Goal: Task Accomplishment & Management: Complete application form

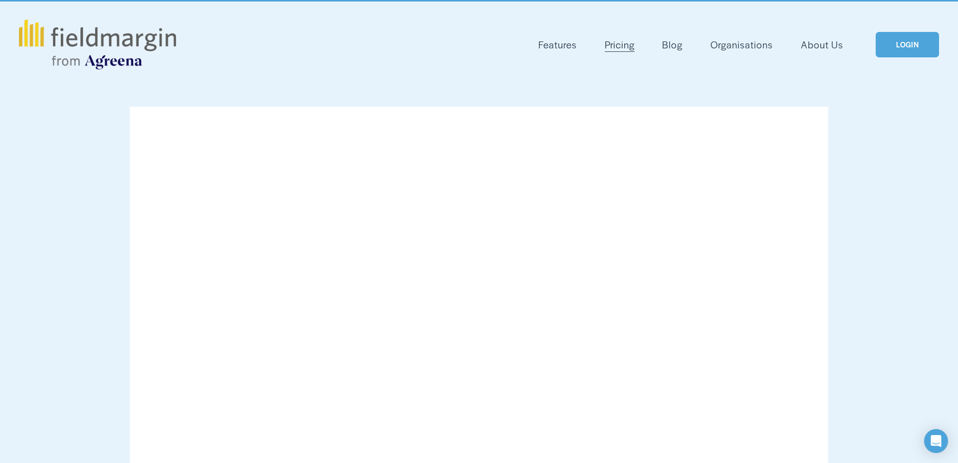
scroll to position [35, 0]
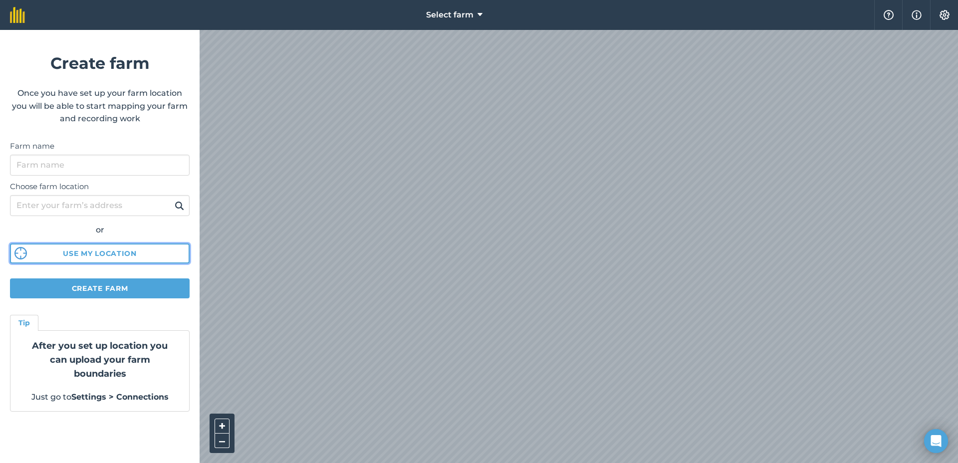
click at [146, 256] on button "Use my location" at bounding box center [100, 254] width 180 height 20
click at [98, 165] on input "Farm name" at bounding box center [100, 165] width 180 height 21
type input "B"
type input "Sarthak"
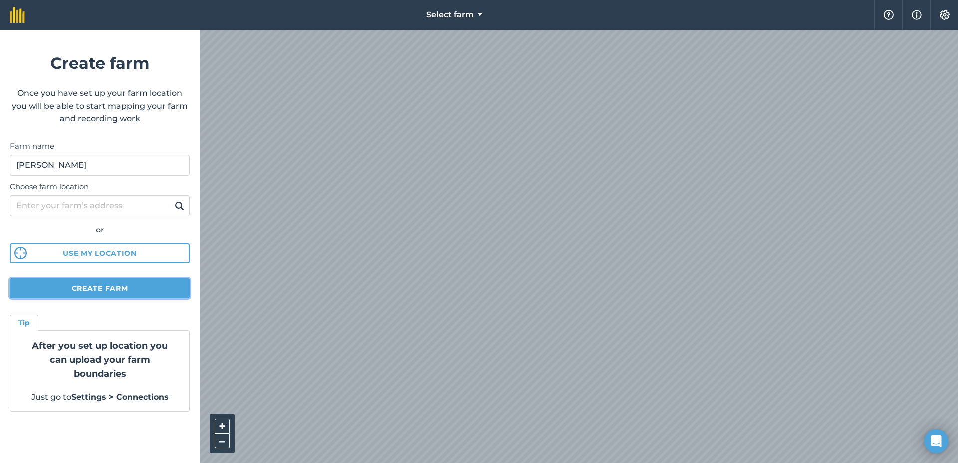
click at [64, 288] on button "Create farm" at bounding box center [100, 288] width 180 height 20
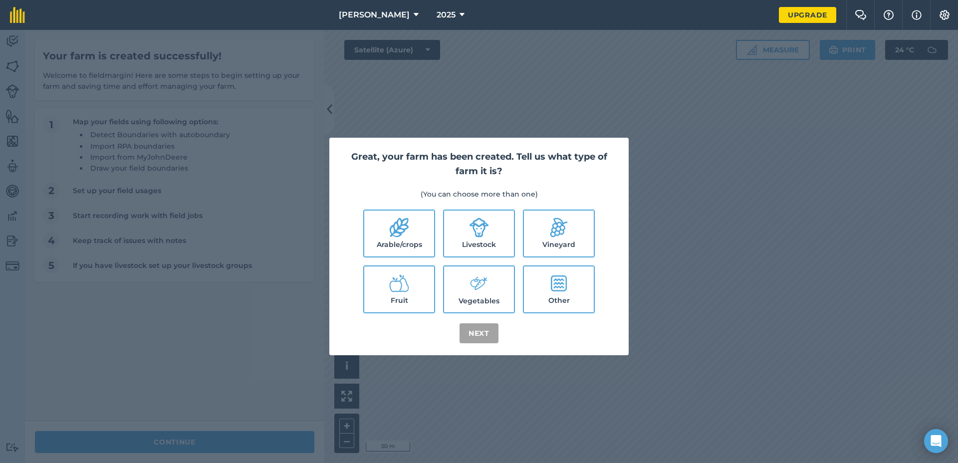
click at [525, 294] on label "Other" at bounding box center [559, 290] width 70 height 46
checkbox input "true"
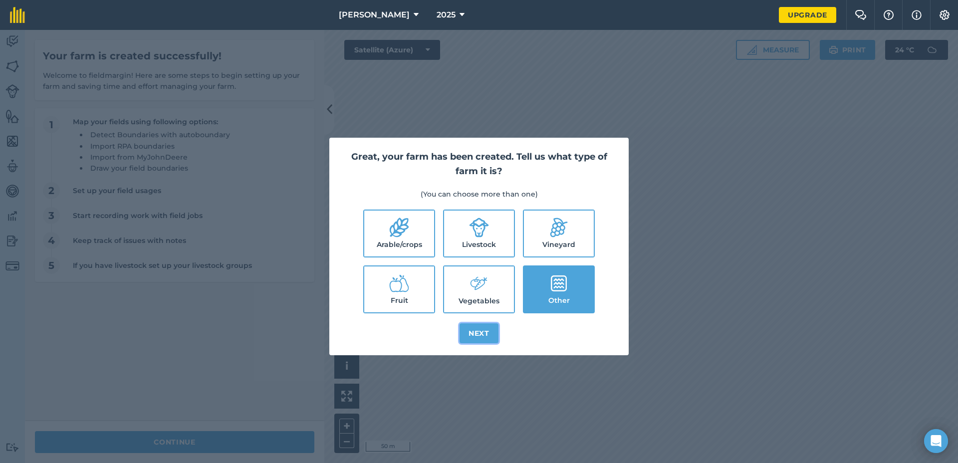
click at [494, 327] on button "Next" at bounding box center [479, 333] width 39 height 20
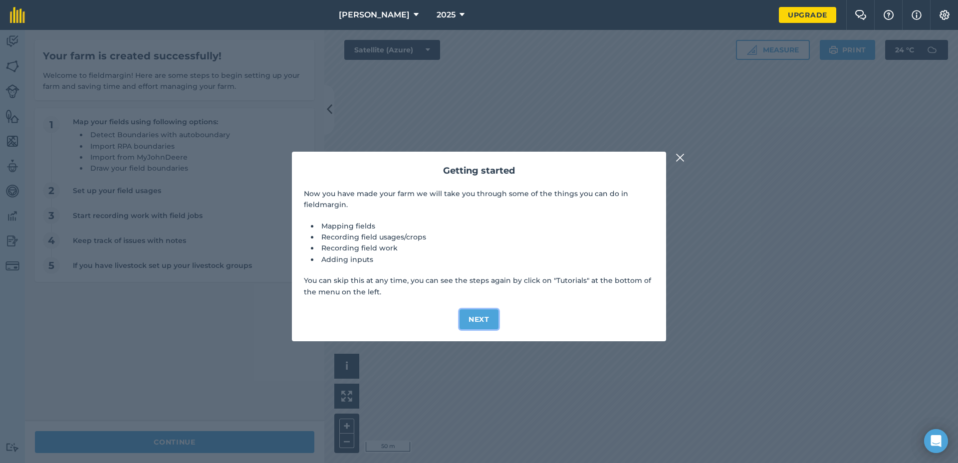
click at [483, 322] on button "Next" at bounding box center [479, 319] width 39 height 20
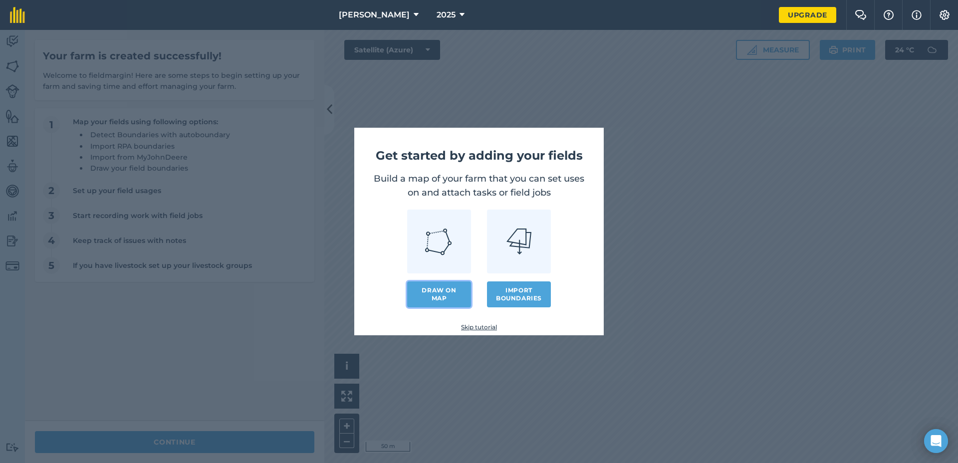
click at [432, 298] on link "Draw on map" at bounding box center [439, 294] width 64 height 26
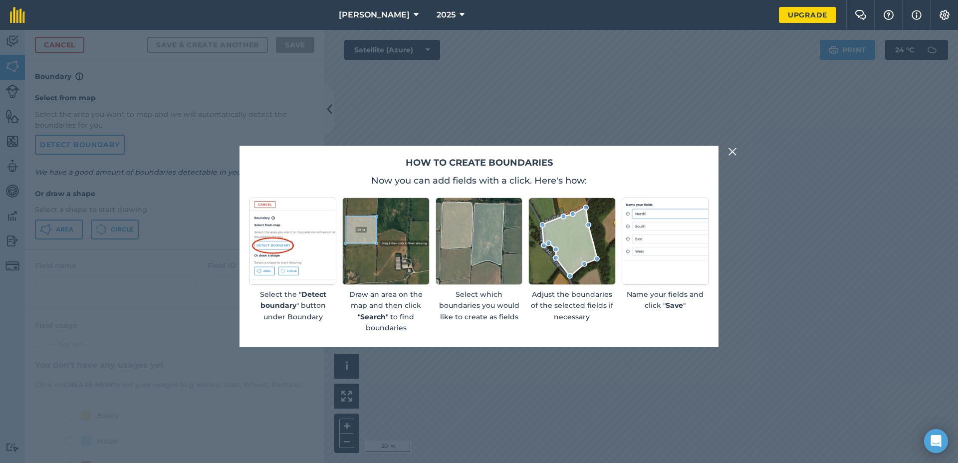
click at [731, 150] on img at bounding box center [732, 152] width 9 height 12
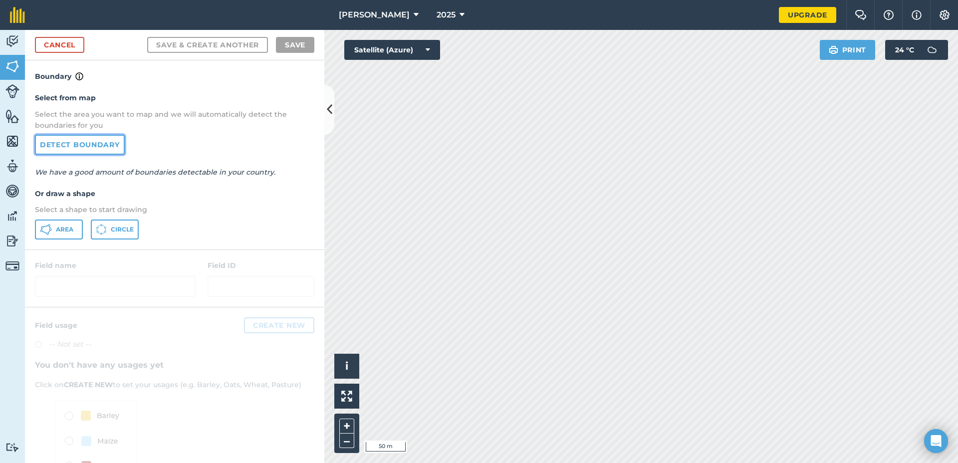
click at [109, 144] on link "Detect boundary" at bounding box center [80, 145] width 90 height 20
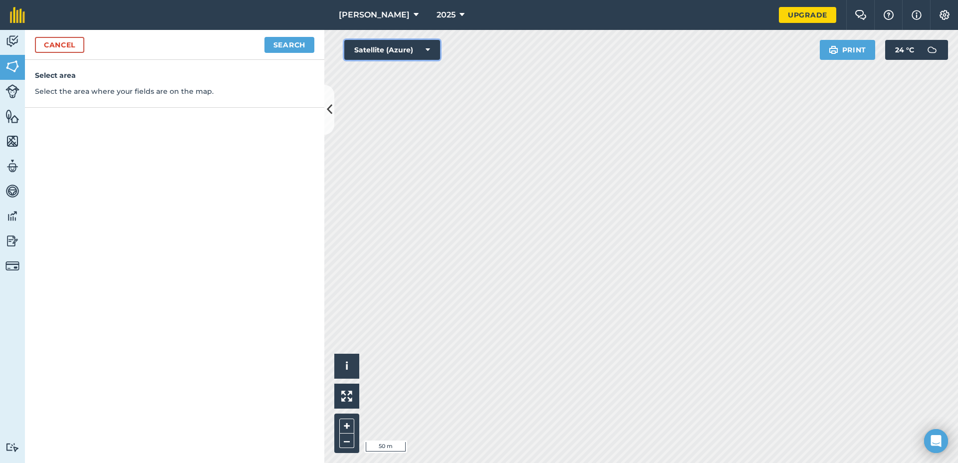
click at [410, 41] on button "Satellite (Azure)" at bounding box center [392, 50] width 96 height 20
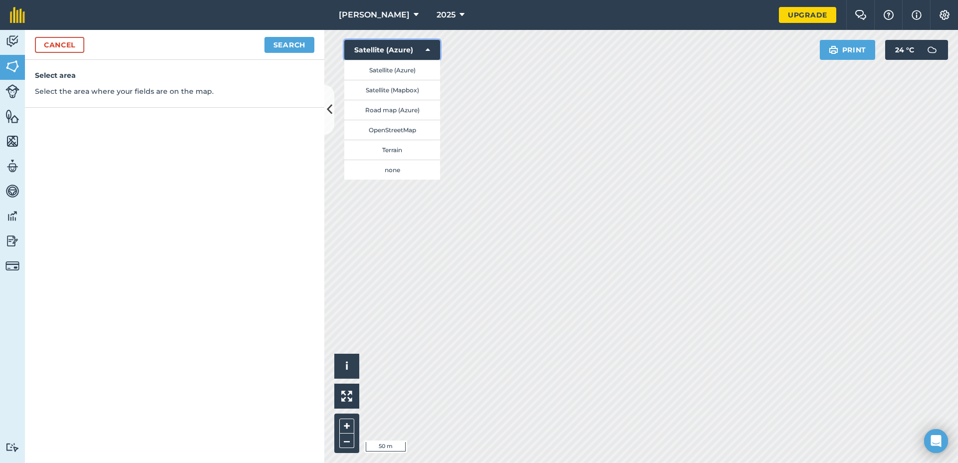
click at [420, 47] on button "Satellite (Azure)" at bounding box center [392, 50] width 96 height 20
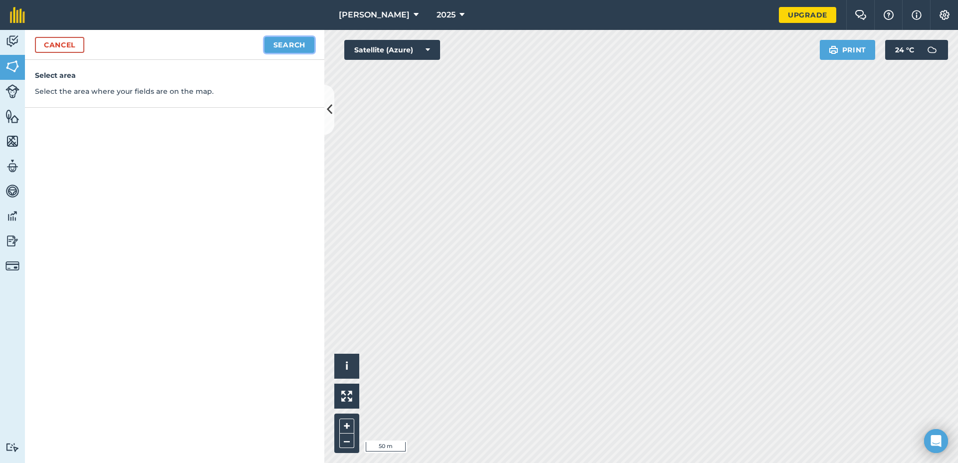
click at [278, 48] on button "Search" at bounding box center [290, 45] width 50 height 16
click at [274, 47] on button "Search" at bounding box center [290, 45] width 50 height 16
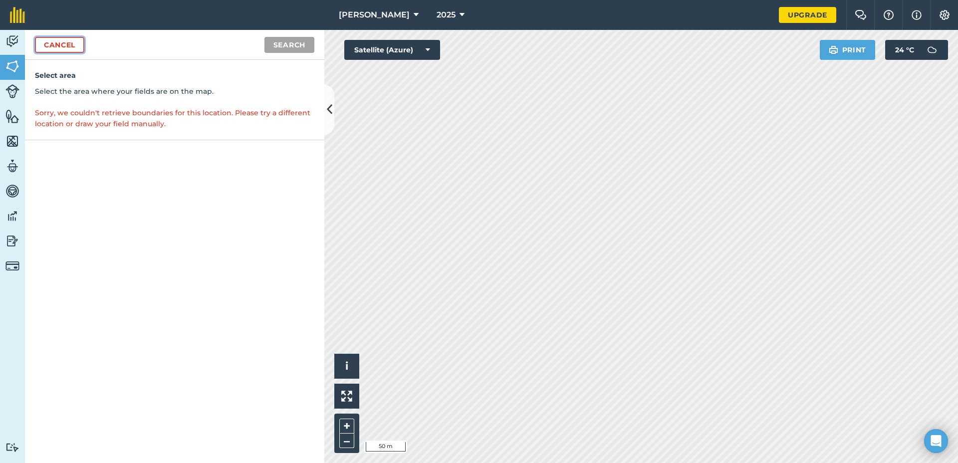
click at [69, 46] on link "Cancel" at bounding box center [59, 45] width 49 height 16
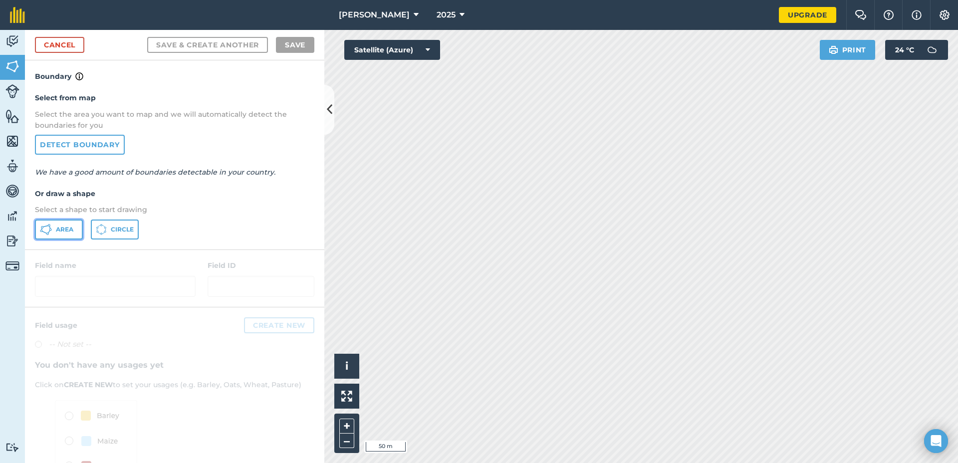
click at [68, 226] on span "Area" at bounding box center [64, 230] width 17 height 8
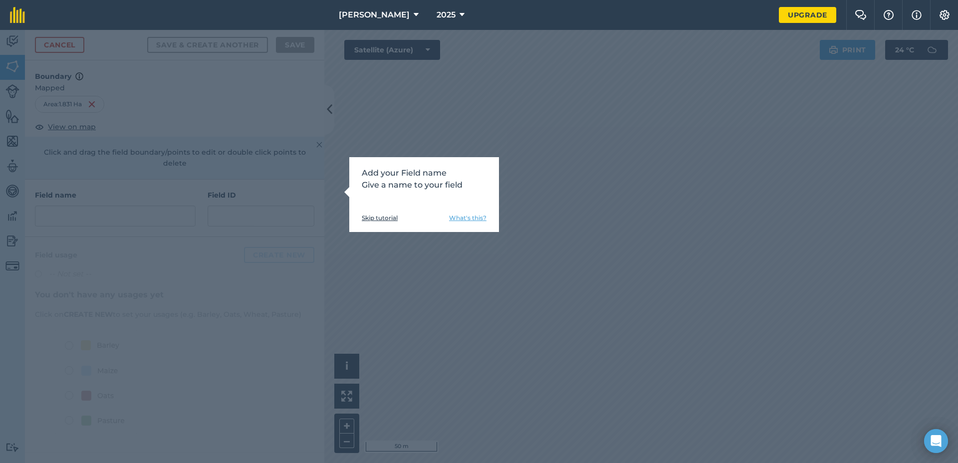
click at [513, 198] on div "Add your Field name Give a name to your field Skip tutorial What's this?" at bounding box center [479, 246] width 958 height 433
click at [391, 218] on link "Skip tutorial" at bounding box center [380, 218] width 36 height 8
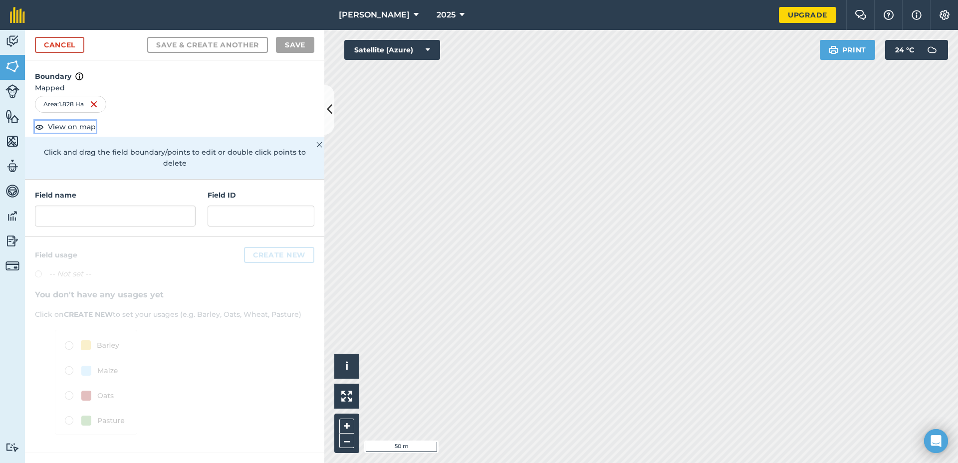
click at [66, 128] on span "View on map" at bounding box center [72, 126] width 48 height 11
click at [433, 49] on button "Satellite (Azure)" at bounding box center [392, 50] width 96 height 20
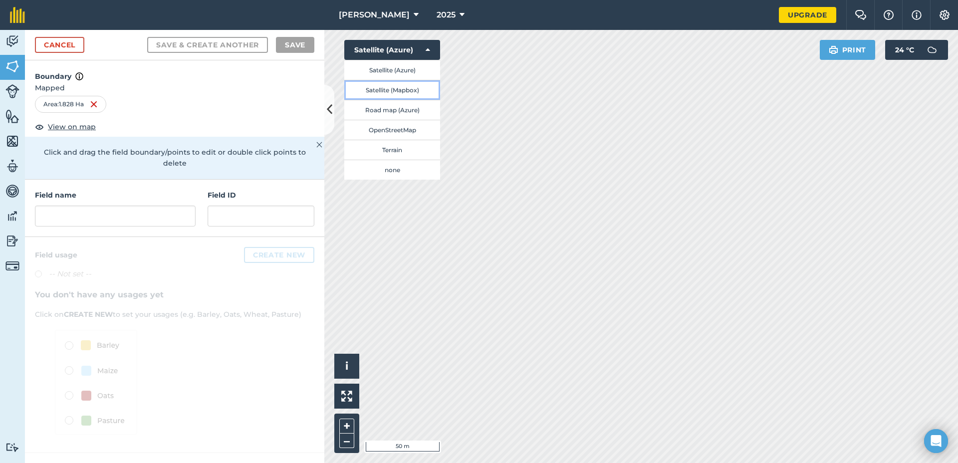
click at [406, 92] on button "Satellite (Mapbox)" at bounding box center [392, 90] width 96 height 20
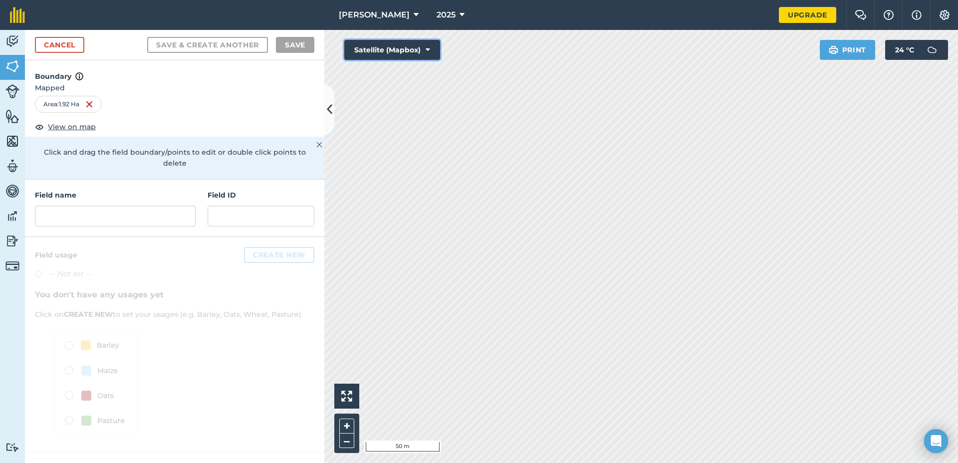
click at [393, 47] on button "Satellite (Mapbox)" at bounding box center [392, 50] width 96 height 20
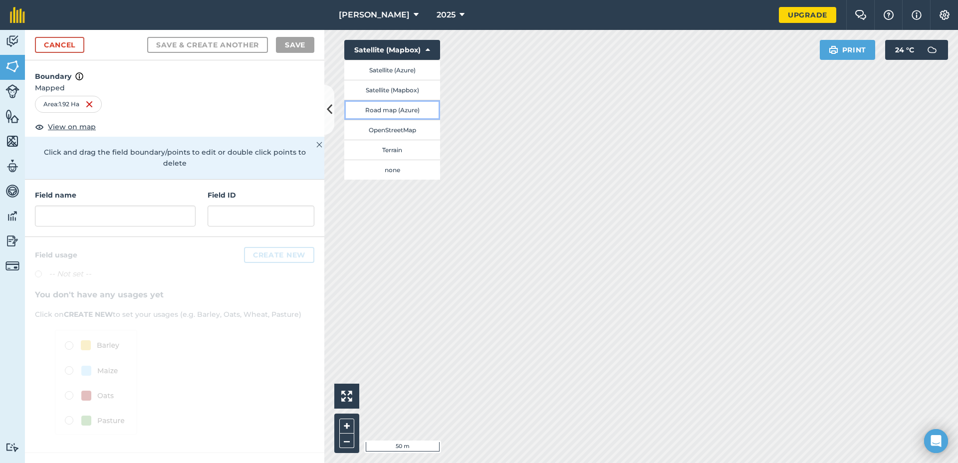
click at [413, 105] on button "Road map (Azure)" at bounding box center [392, 110] width 96 height 20
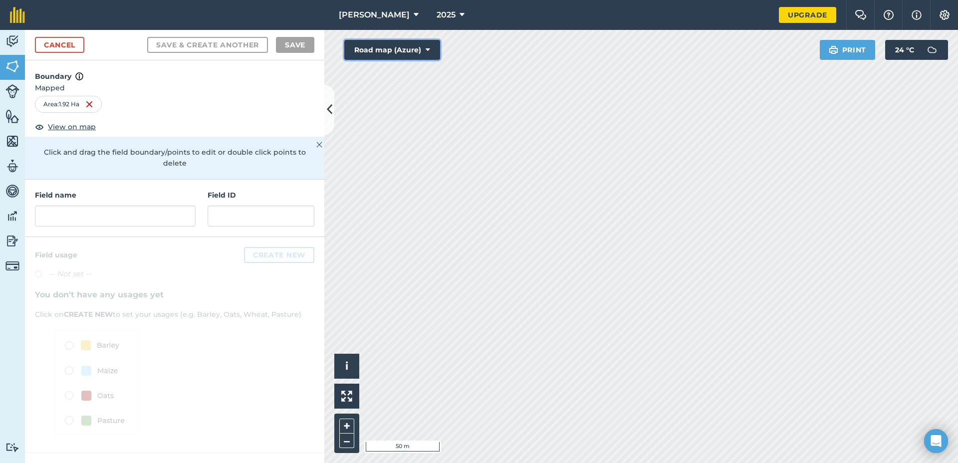
click at [405, 50] on button "Road map (Azure)" at bounding box center [392, 50] width 96 height 20
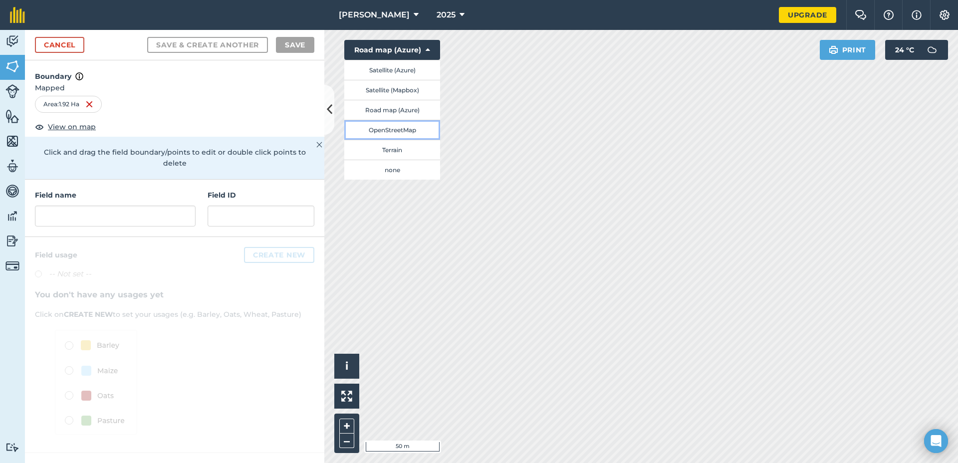
click at [405, 128] on button "OpenStreetMap" at bounding box center [392, 130] width 96 height 20
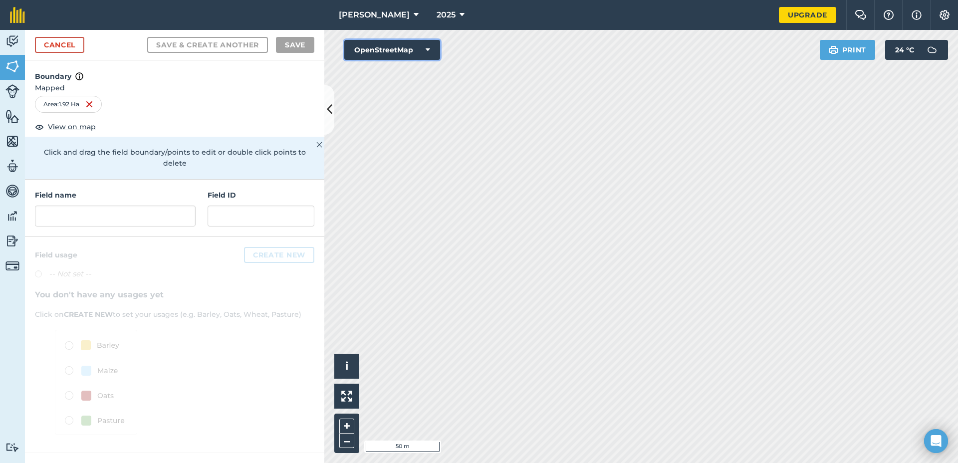
click at [409, 50] on button "OpenStreetMap" at bounding box center [392, 50] width 96 height 20
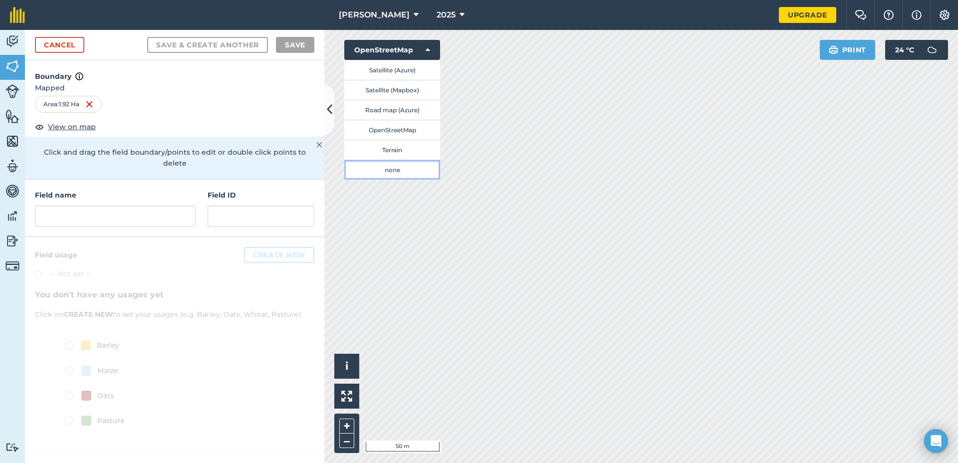
click at [406, 176] on button "none" at bounding box center [392, 170] width 96 height 20
